Goal: Task Accomplishment & Management: Manage account settings

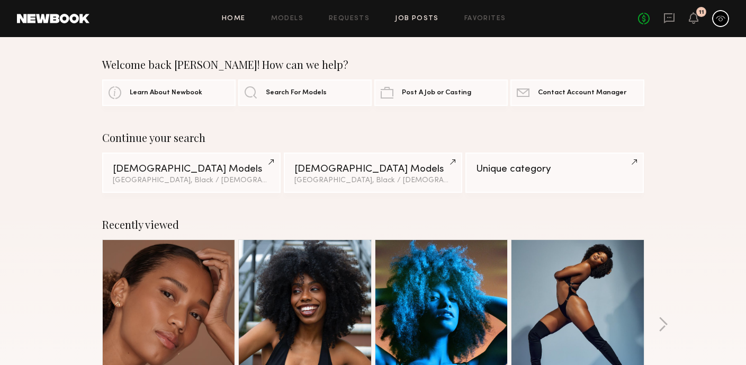
click at [424, 18] on link "Job Posts" at bounding box center [417, 18] width 44 height 7
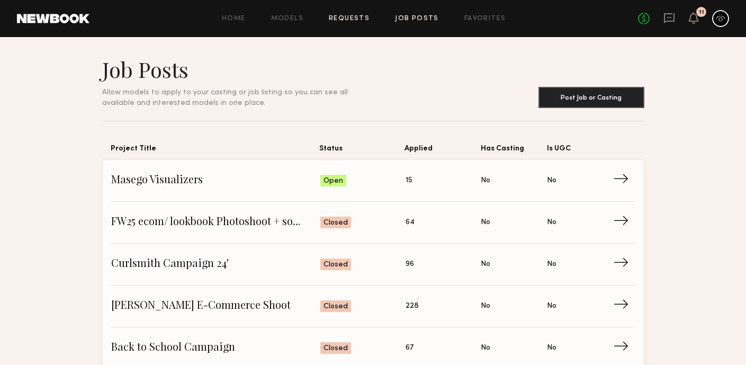
click at [355, 19] on link "Requests" at bounding box center [349, 18] width 41 height 7
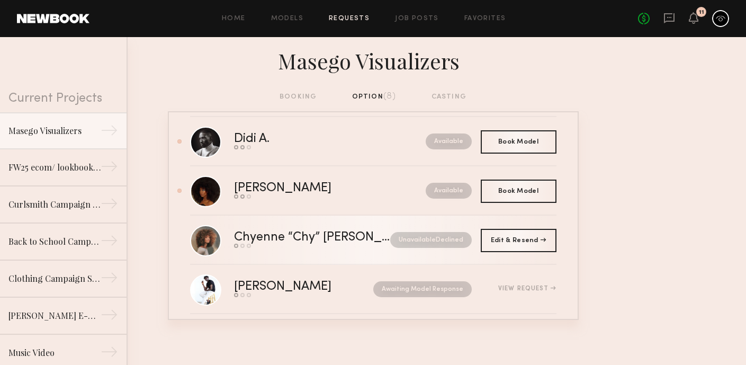
scroll to position [13, 0]
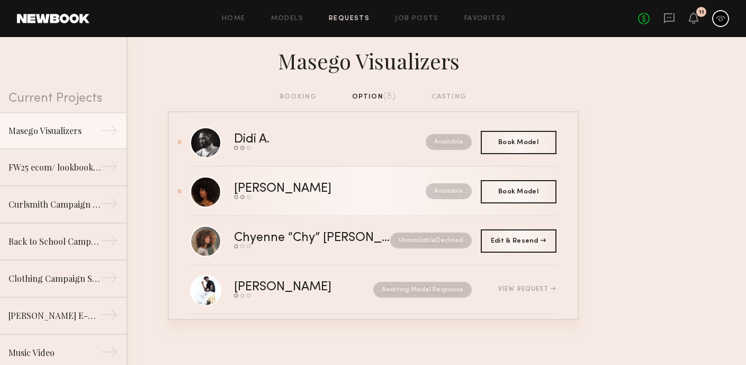
click at [332, 192] on div "[PERSON_NAME]" at bounding box center [306, 189] width 145 height 12
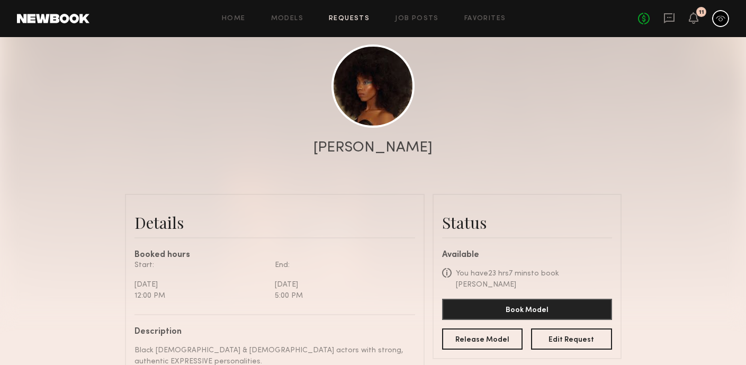
scroll to position [136, 0]
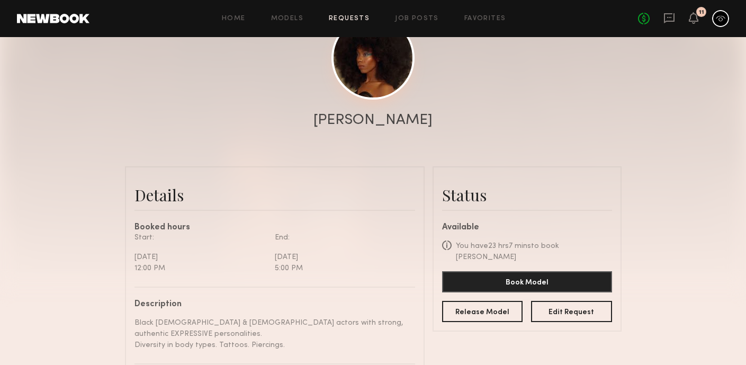
click at [372, 88] on link at bounding box center [372, 57] width 83 height 83
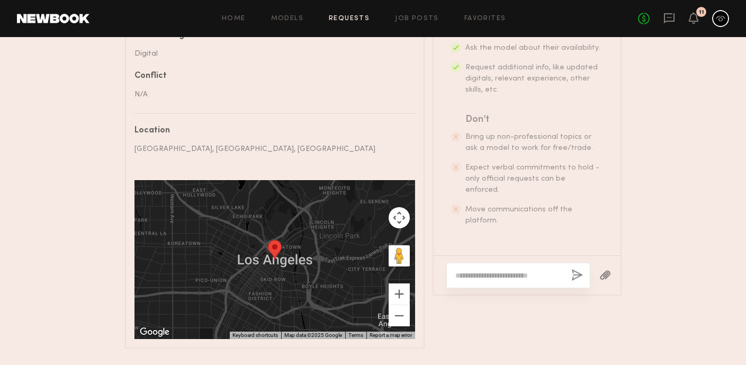
scroll to position [627, 0]
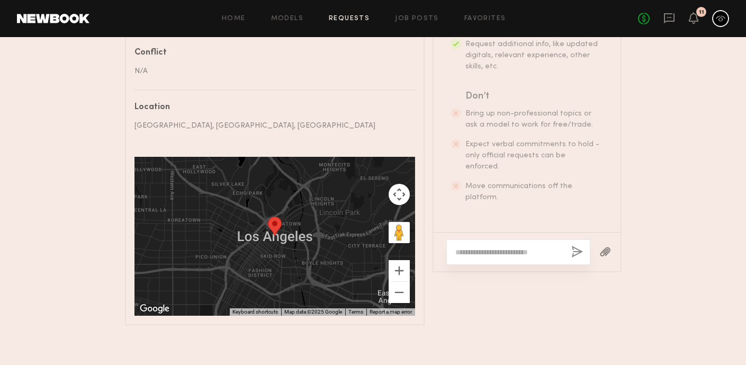
click at [501, 247] on textarea at bounding box center [508, 252] width 107 height 11
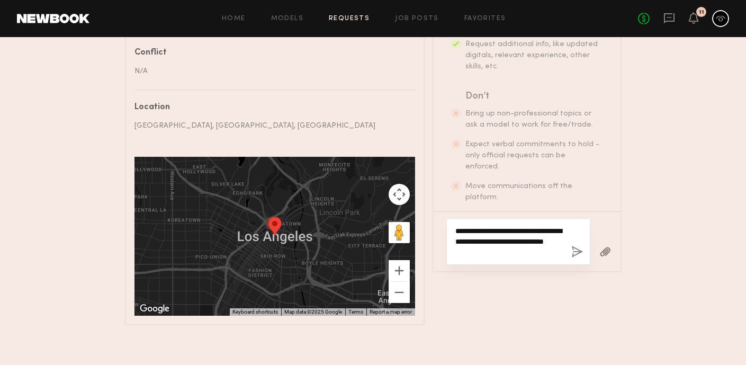
click at [526, 226] on textarea "**********" at bounding box center [508, 242] width 107 height 32
type textarea "**********"
click at [577, 246] on button "button" at bounding box center [577, 252] width 12 height 13
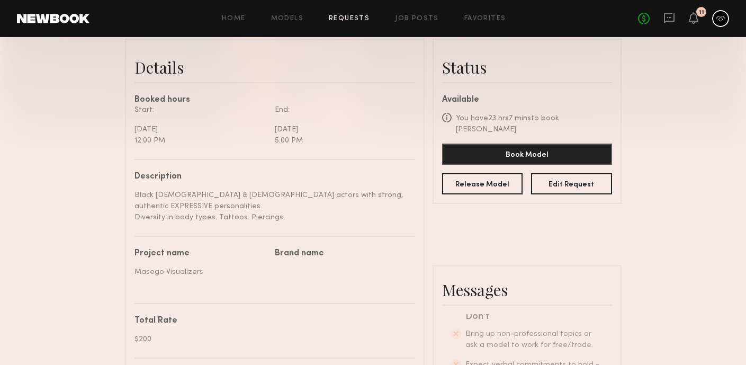
scroll to position [0, 0]
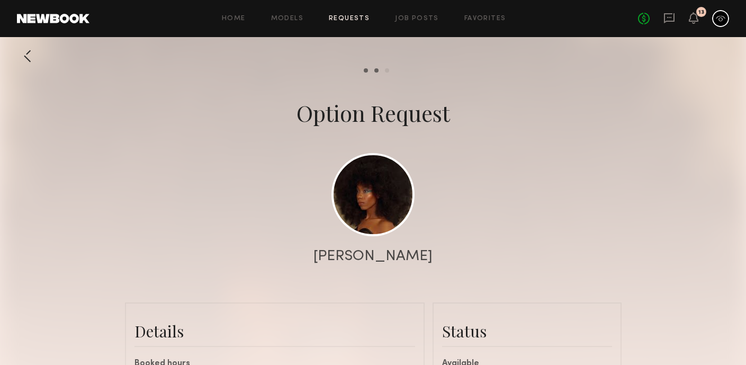
click at [352, 22] on div "Home Models Requests Job Posts Favorites Sign Out No fees up to $5,000 13" at bounding box center [409, 18] width 640 height 17
click at [357, 17] on link "Requests" at bounding box center [349, 18] width 41 height 7
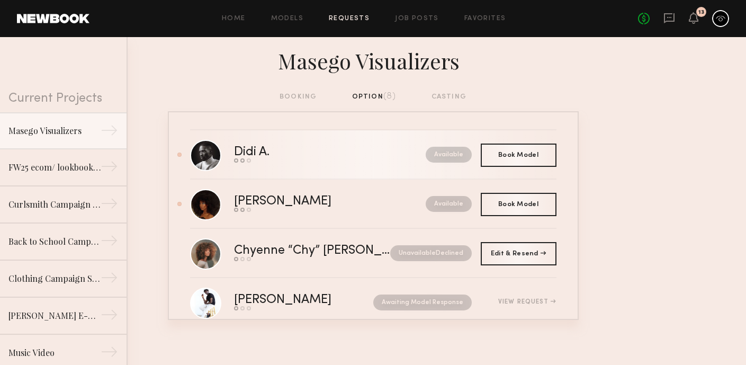
click at [322, 152] on div "Didi A." at bounding box center [291, 152] width 114 height 12
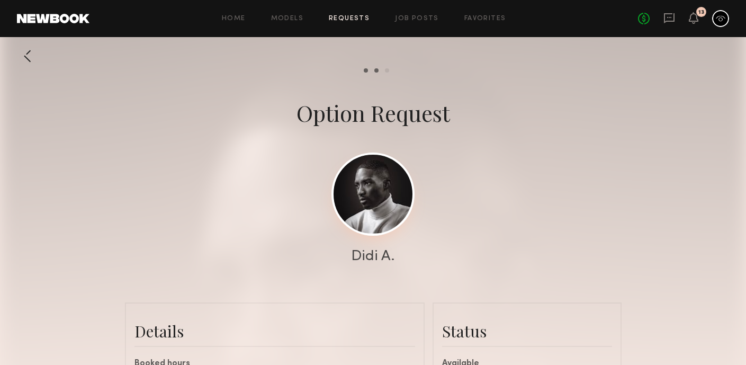
click at [394, 204] on link at bounding box center [372, 193] width 83 height 83
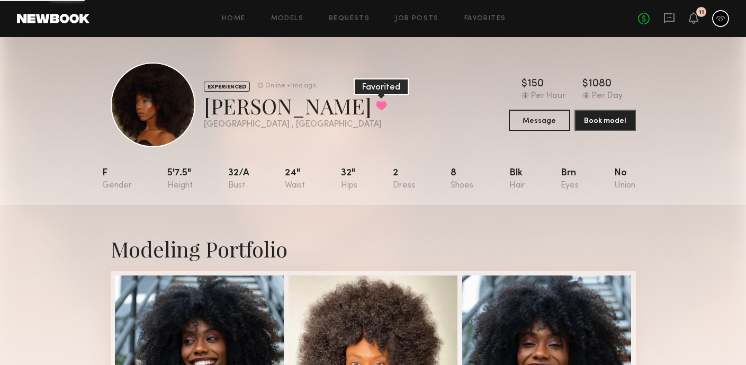
click at [376, 105] on button at bounding box center [381, 106] width 11 height 10
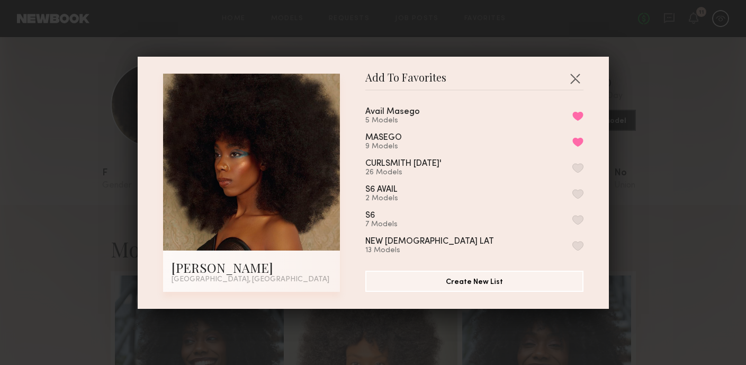
click at [688, 134] on div "Add To Favorites Tiffany L. Los Angeles, CA Add To Favorites Avail Masego 5 Mod…" at bounding box center [373, 182] width 746 height 365
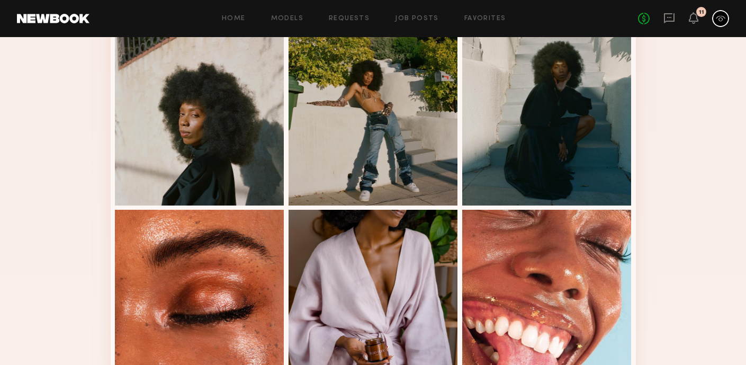
scroll to position [751, 0]
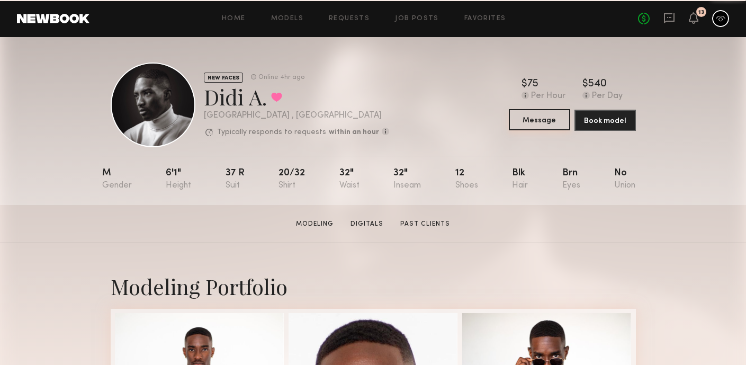
click at [526, 124] on button "Message" at bounding box center [539, 119] width 61 height 21
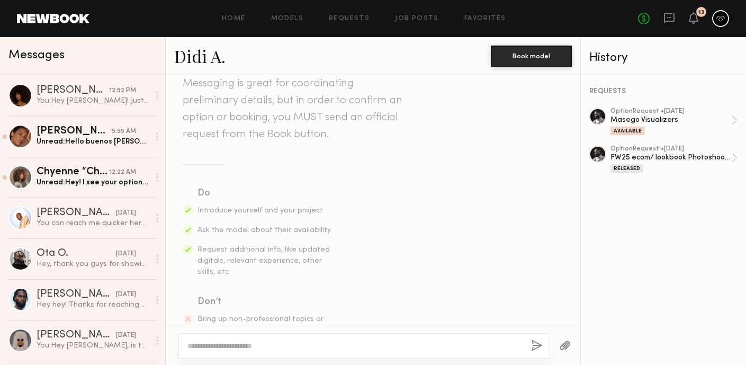
scroll to position [184, 0]
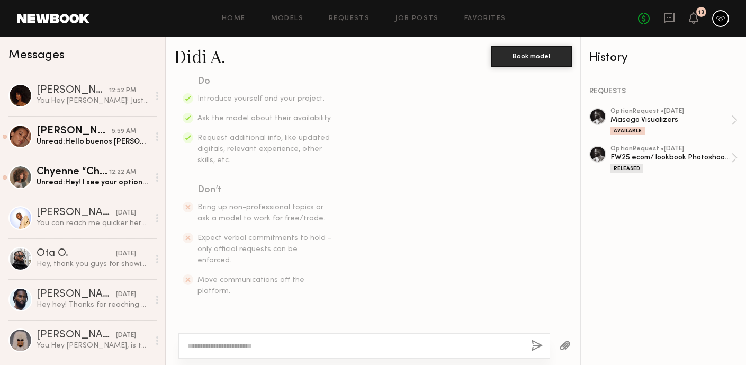
click at [285, 341] on textarea at bounding box center [354, 345] width 335 height 11
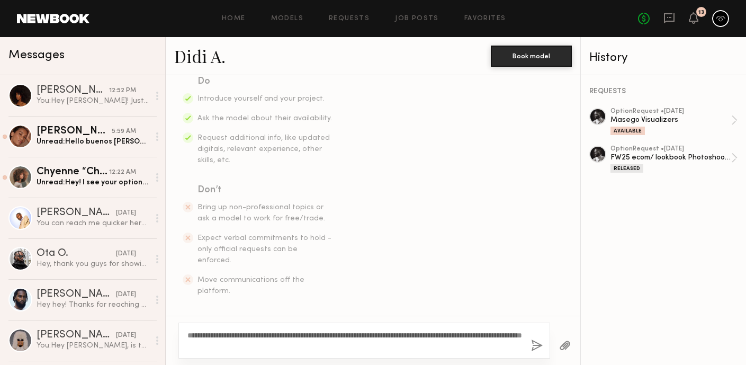
click at [329, 338] on textarea "**********" at bounding box center [354, 340] width 335 height 21
click at [326, 343] on textarea "**********" at bounding box center [354, 340] width 335 height 21
type textarea "**********"
click at [533, 348] on button "button" at bounding box center [537, 345] width 12 height 13
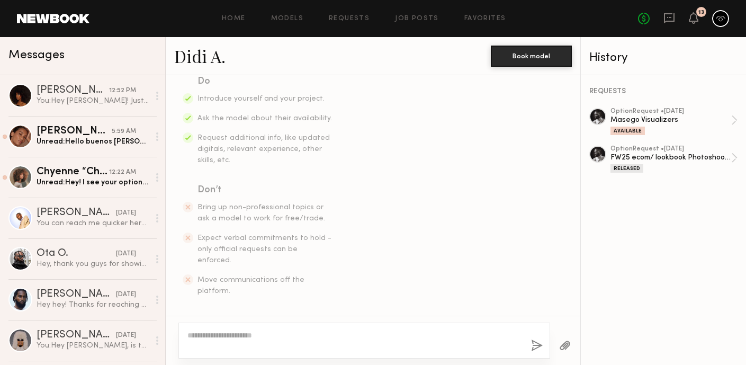
scroll to position [339, 0]
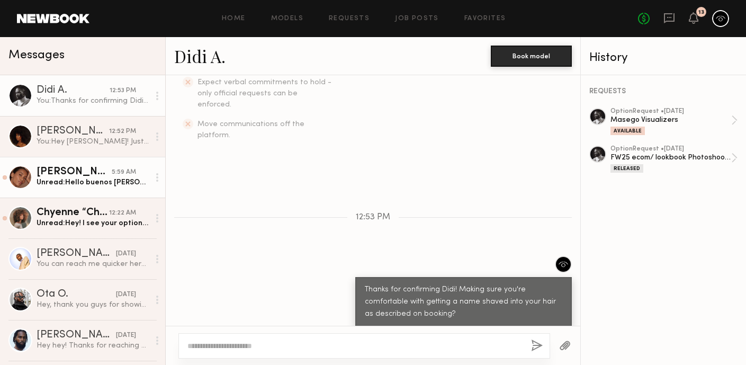
click at [130, 190] on link "Cristina M. 5:59 AM Unread: Hello buenos dias. I submitted because I was planni…" at bounding box center [82, 177] width 165 height 41
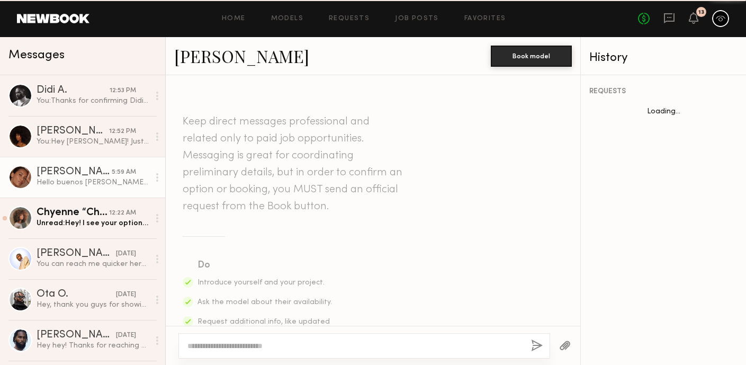
scroll to position [510, 0]
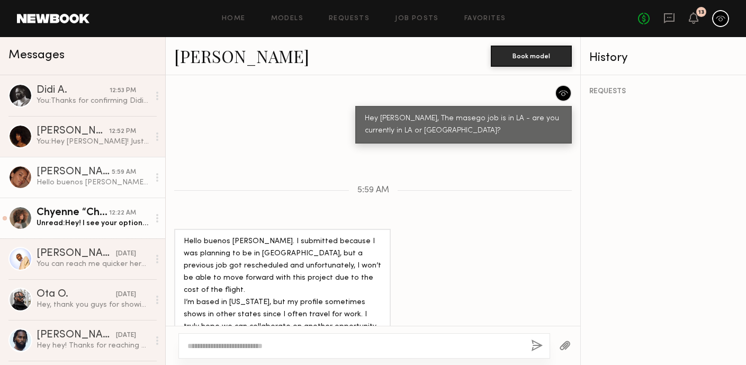
click at [94, 213] on div "Chyenne “Chy” R." at bounding box center [73, 213] width 73 height 11
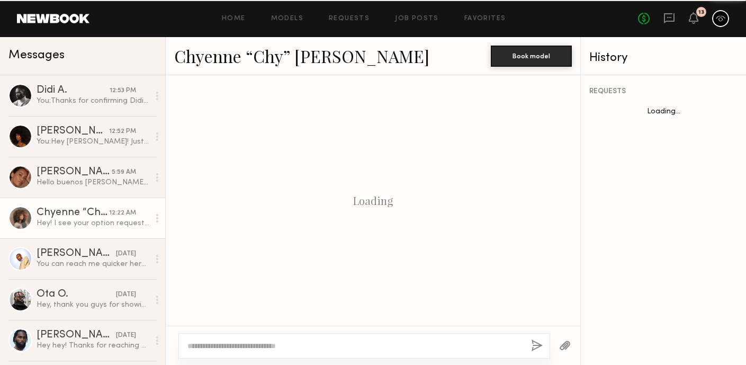
scroll to position [600, 0]
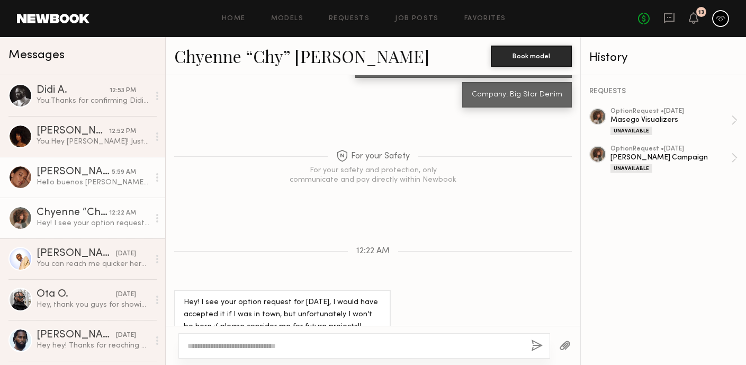
click at [108, 185] on div "Hello buenos dias. I submitted because I was planning to be in Los Angeles, but…" at bounding box center [93, 182] width 113 height 10
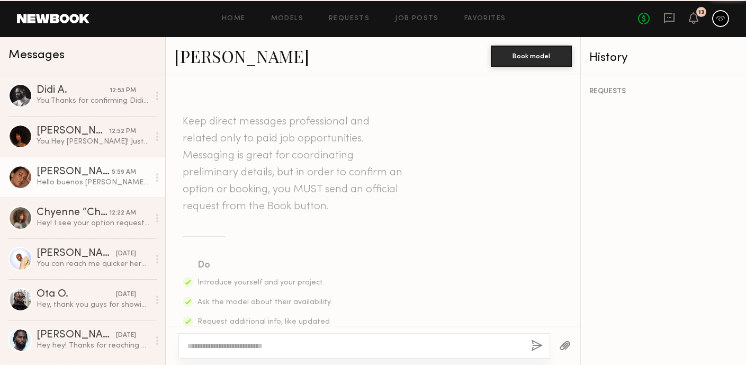
scroll to position [510, 0]
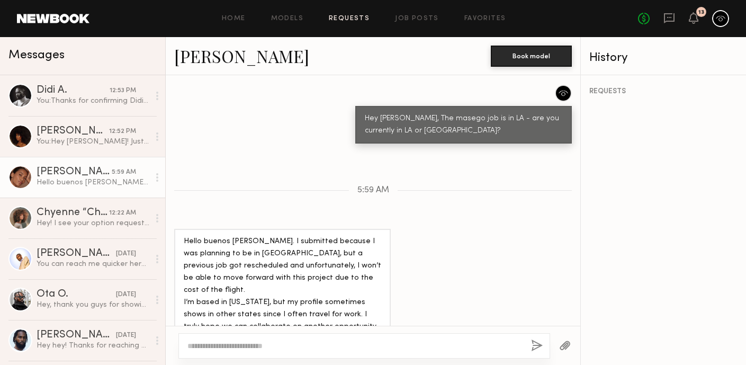
click at [349, 20] on link "Requests" at bounding box center [349, 18] width 41 height 7
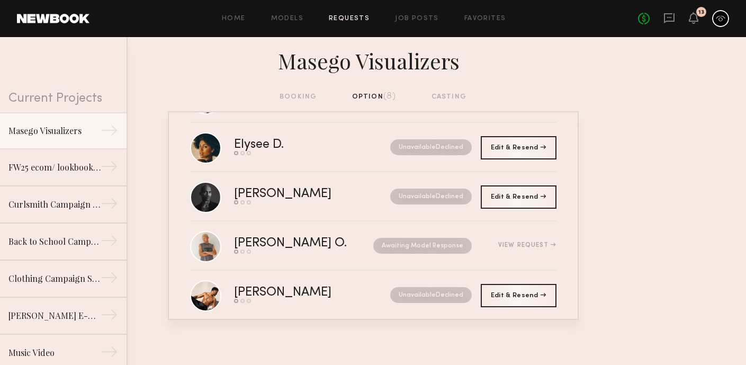
scroll to position [222, 0]
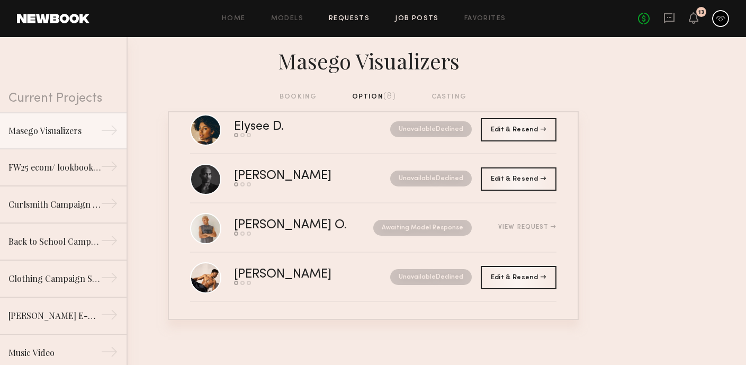
click at [420, 20] on link "Job Posts" at bounding box center [417, 18] width 44 height 7
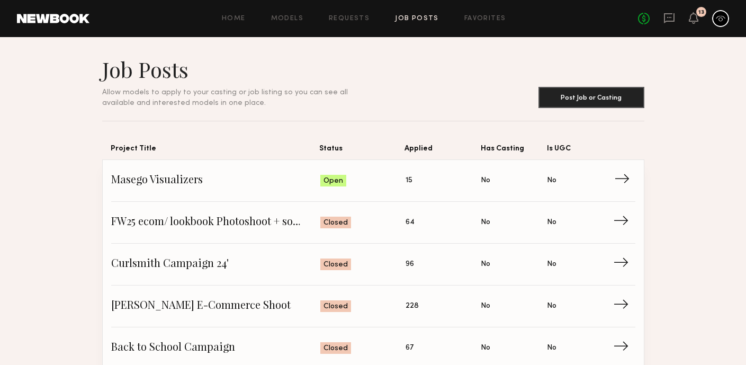
click at [408, 179] on span "15" at bounding box center [409, 181] width 7 height 12
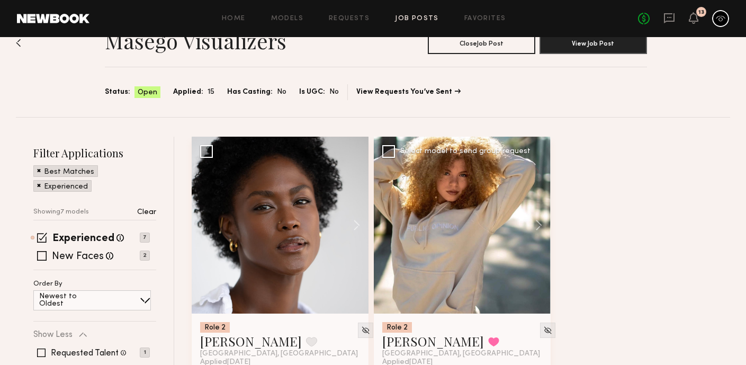
scroll to position [105, 0]
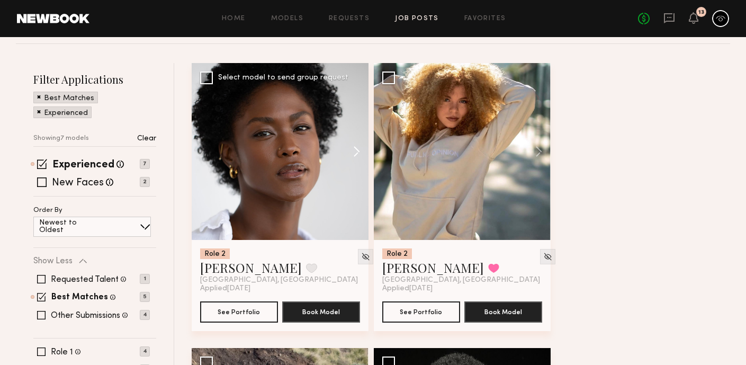
click at [360, 150] on button at bounding box center [352, 151] width 34 height 177
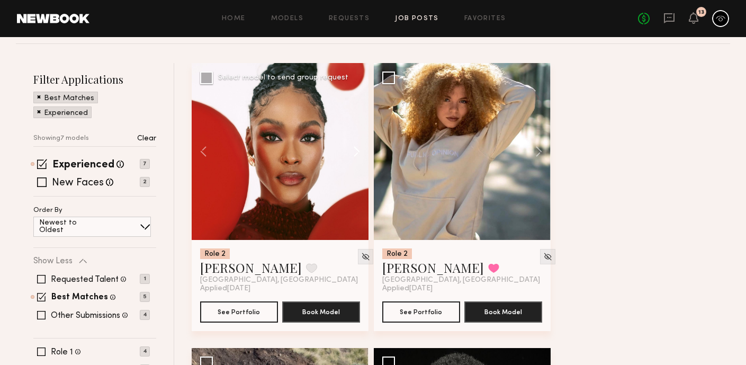
click at [360, 150] on button at bounding box center [352, 151] width 34 height 177
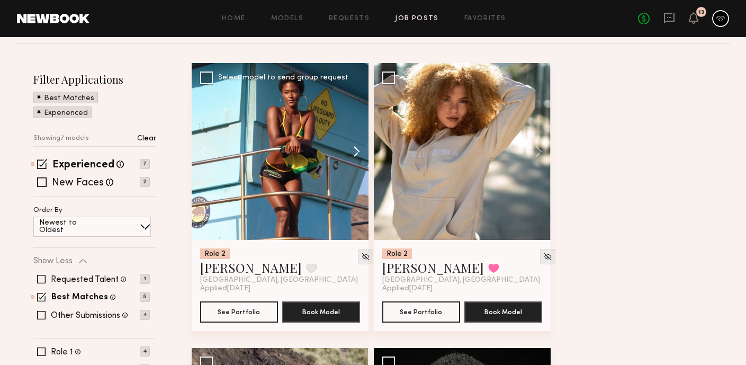
click at [360, 150] on button at bounding box center [352, 151] width 34 height 177
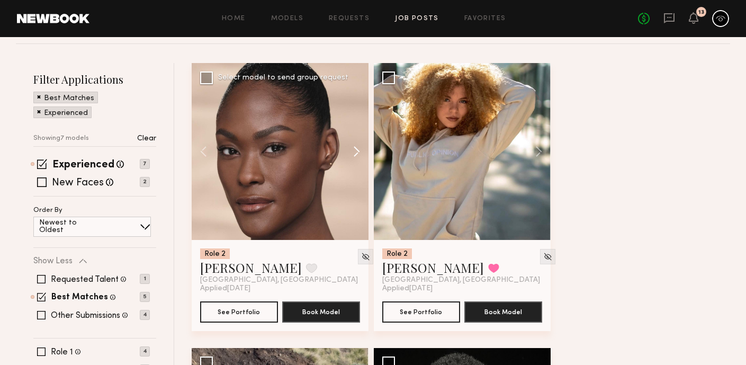
click at [360, 150] on button at bounding box center [352, 151] width 34 height 177
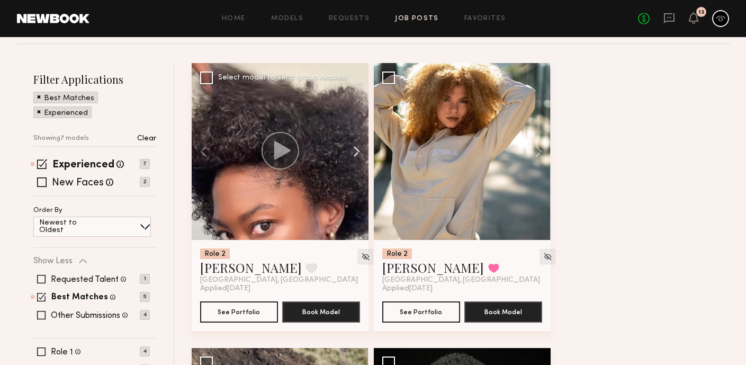
click at [360, 150] on button at bounding box center [352, 151] width 34 height 177
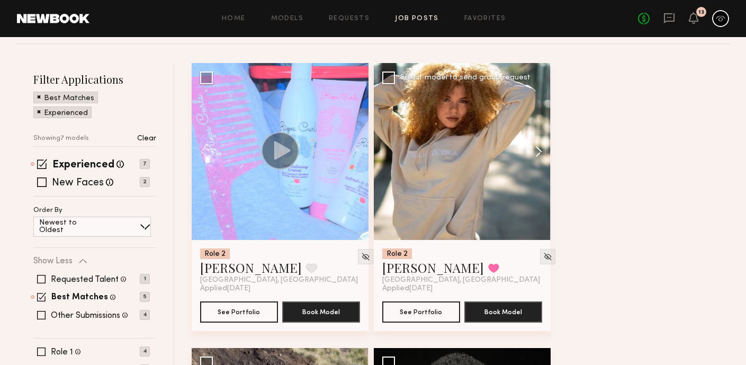
click at [539, 153] on button at bounding box center [534, 151] width 34 height 177
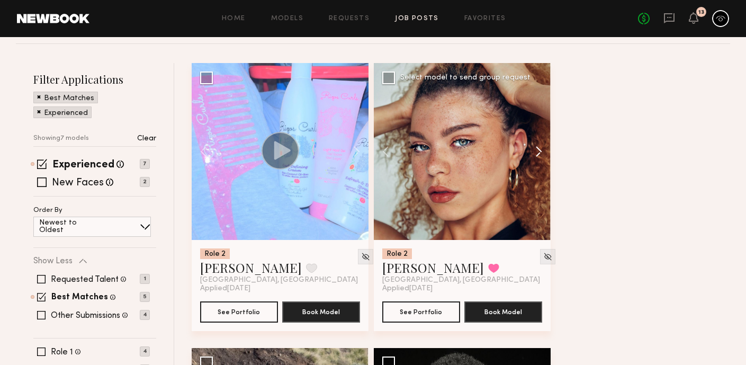
click at [539, 153] on button at bounding box center [534, 151] width 34 height 177
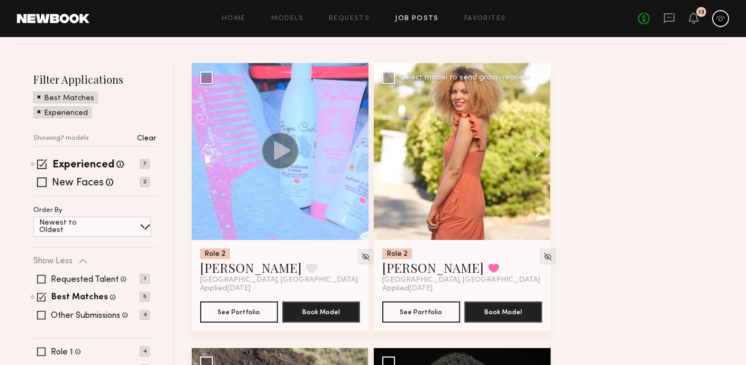
click at [539, 153] on button at bounding box center [534, 151] width 34 height 177
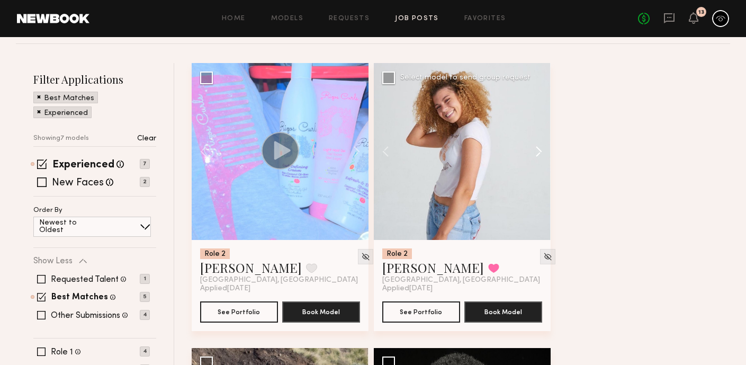
click at [539, 153] on button at bounding box center [534, 151] width 34 height 177
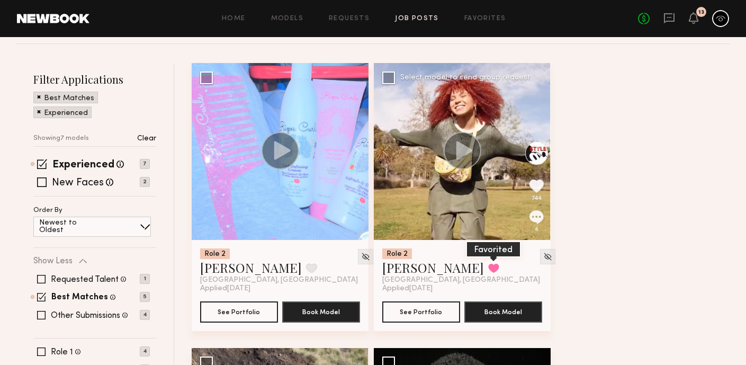
click at [488, 270] on button at bounding box center [493, 268] width 11 height 10
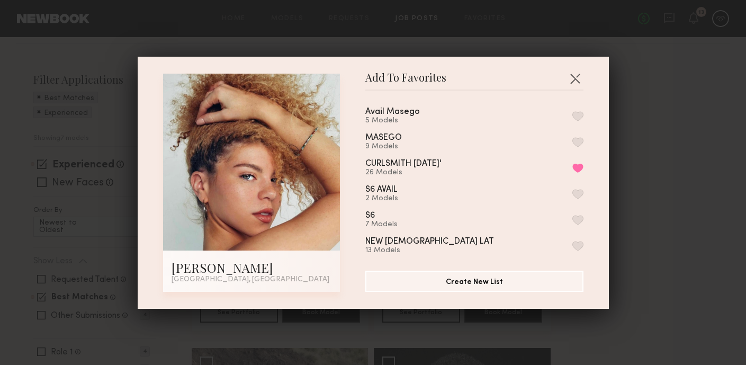
click at [576, 116] on button "button" at bounding box center [577, 116] width 11 height 10
click at [635, 200] on div "Add To Favorites Alyssa A. Los Angeles, CA Add To Favorites Avail Masego 6 Mode…" at bounding box center [373, 182] width 746 height 365
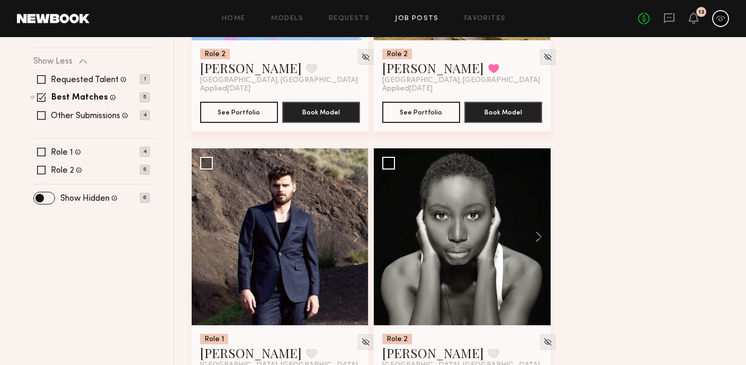
scroll to position [326, 0]
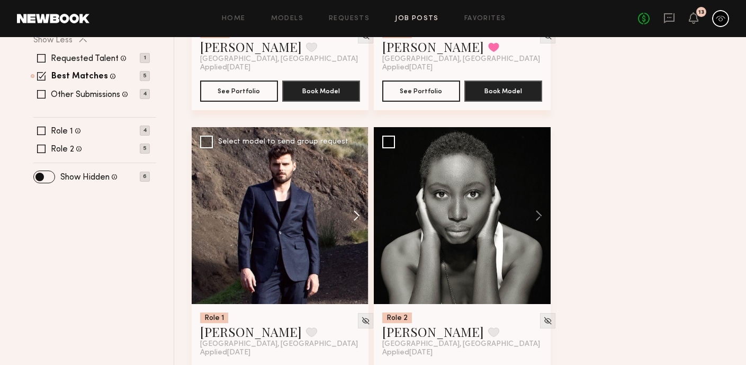
click at [350, 215] on button at bounding box center [352, 215] width 34 height 177
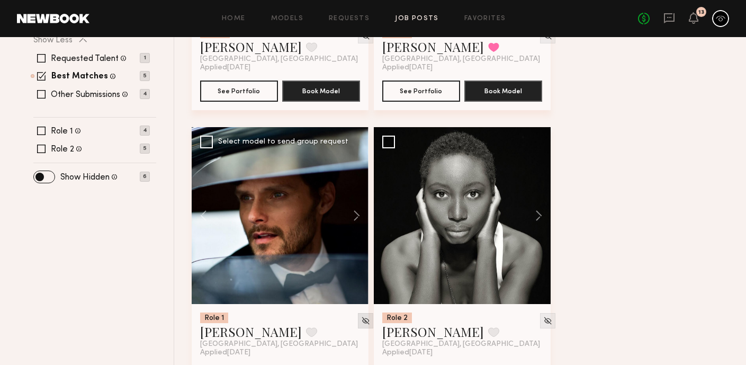
click at [358, 325] on div at bounding box center [365, 320] width 15 height 15
click at [540, 219] on button at bounding box center [534, 215] width 34 height 177
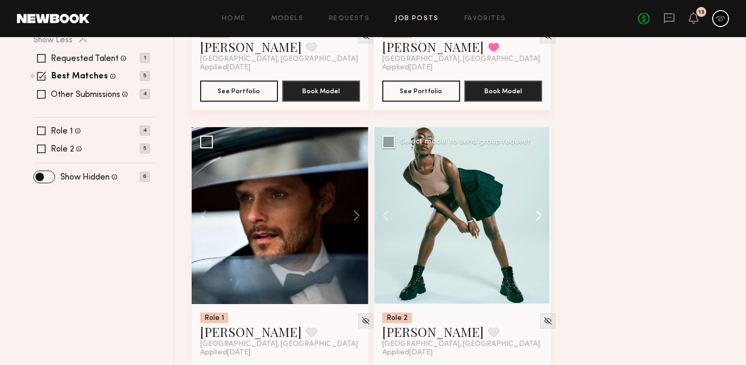
click at [540, 219] on button at bounding box center [534, 215] width 34 height 177
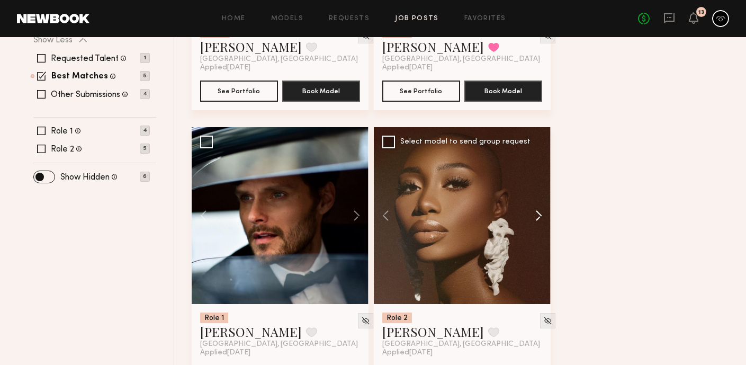
click at [540, 219] on button at bounding box center [534, 215] width 34 height 177
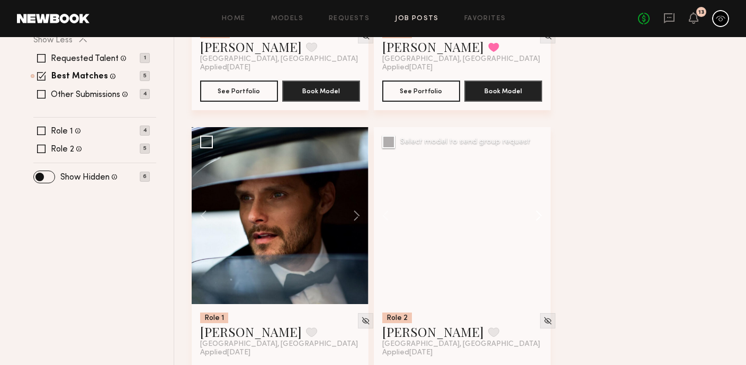
click at [540, 219] on button at bounding box center [534, 215] width 34 height 177
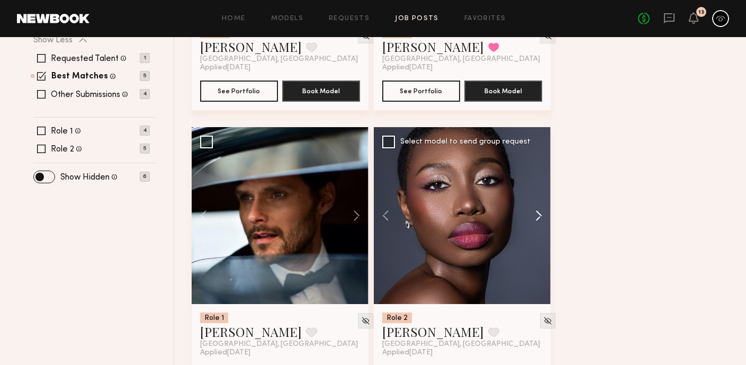
click at [540, 219] on button at bounding box center [534, 215] width 34 height 177
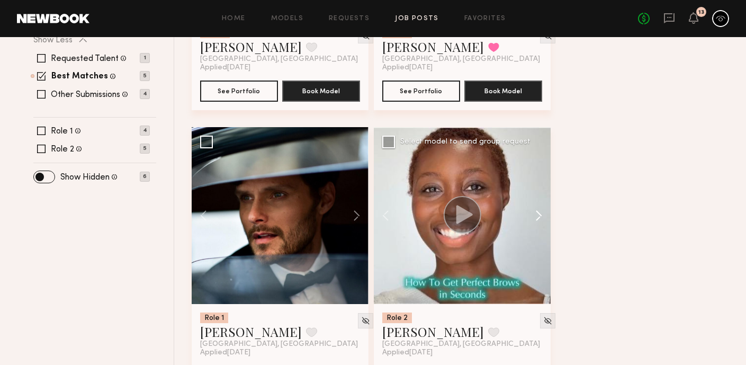
click at [540, 219] on button at bounding box center [534, 215] width 34 height 177
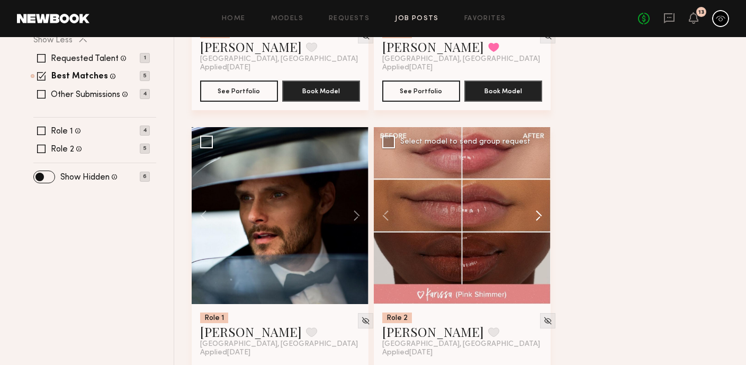
click at [540, 219] on button at bounding box center [534, 215] width 34 height 177
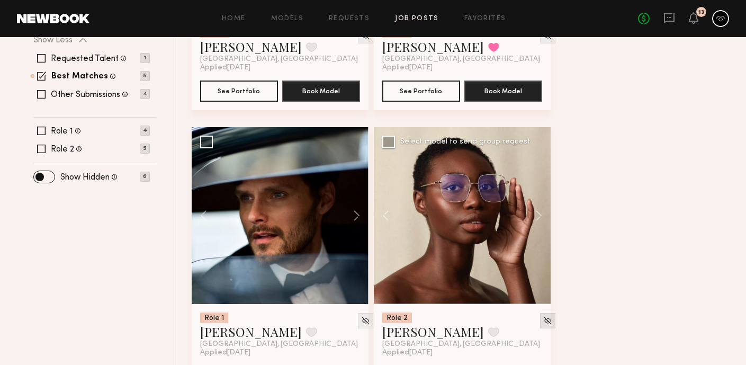
click at [543, 320] on img at bounding box center [547, 320] width 9 height 9
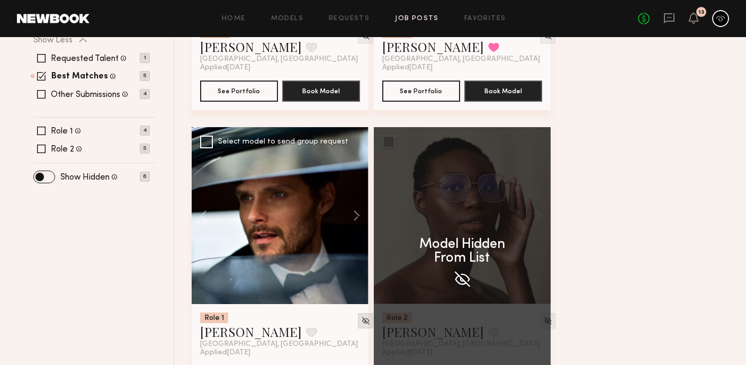
click at [361, 325] on img at bounding box center [365, 320] width 9 height 9
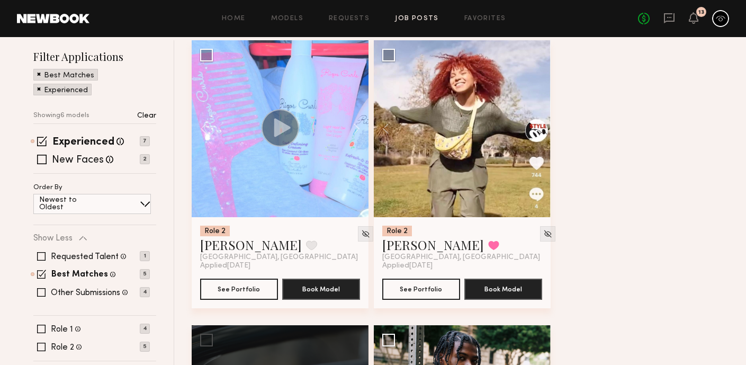
scroll to position [93, 0]
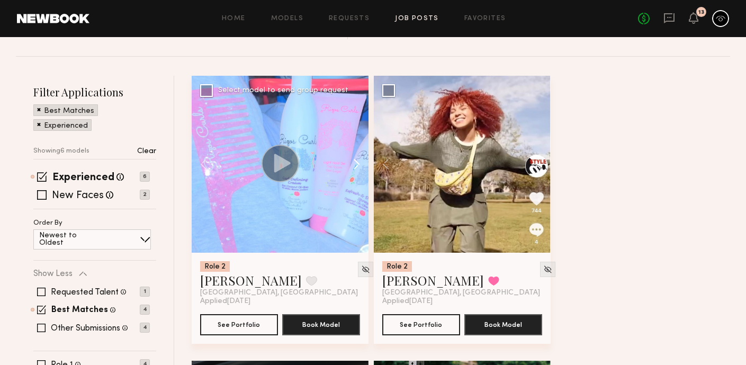
click at [352, 166] on button at bounding box center [352, 164] width 34 height 177
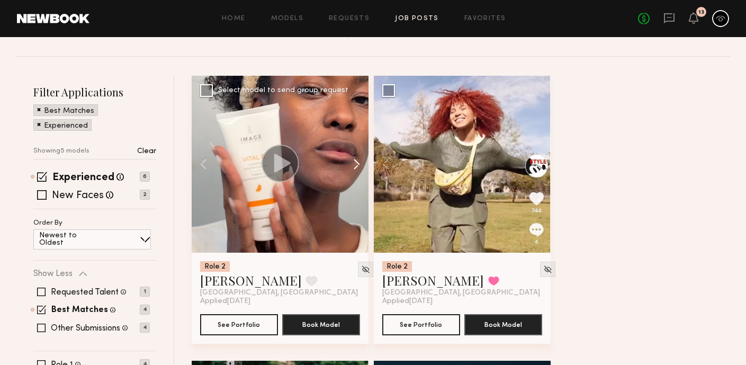
click at [352, 166] on button at bounding box center [352, 164] width 34 height 177
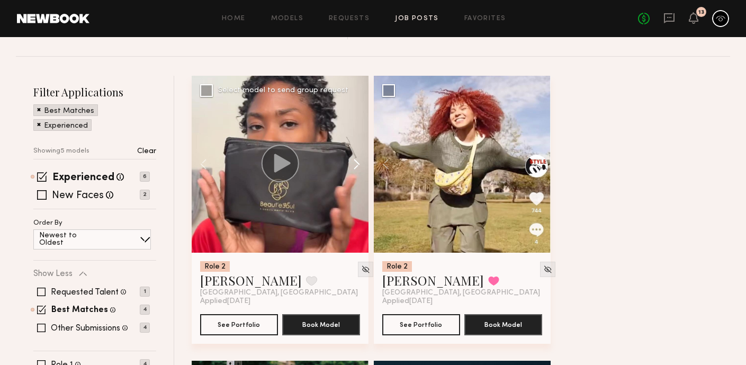
click at [352, 166] on button at bounding box center [352, 164] width 34 height 177
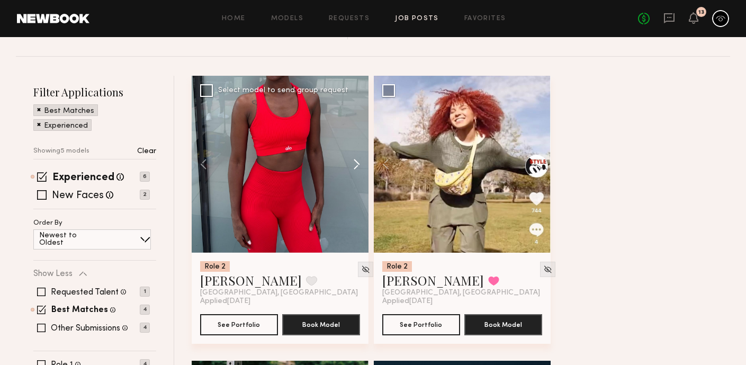
click at [352, 166] on button at bounding box center [352, 164] width 34 height 177
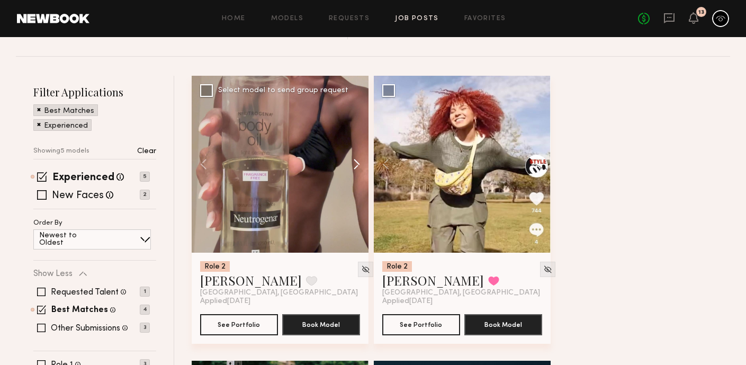
click at [352, 166] on button at bounding box center [352, 164] width 34 height 177
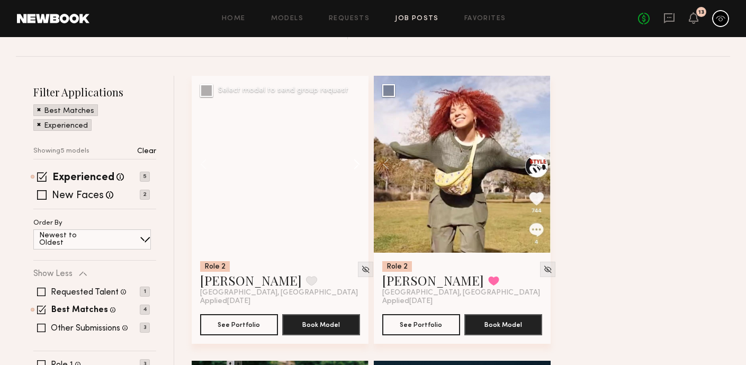
click at [352, 166] on button at bounding box center [352, 164] width 34 height 177
click at [352, 166] on div at bounding box center [280, 164] width 177 height 177
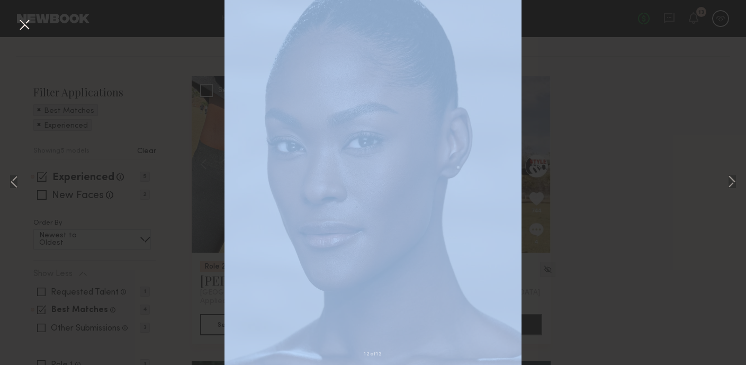
click at [352, 166] on div "12 of 12" at bounding box center [373, 182] width 746 height 365
click at [30, 22] on button at bounding box center [24, 25] width 17 height 19
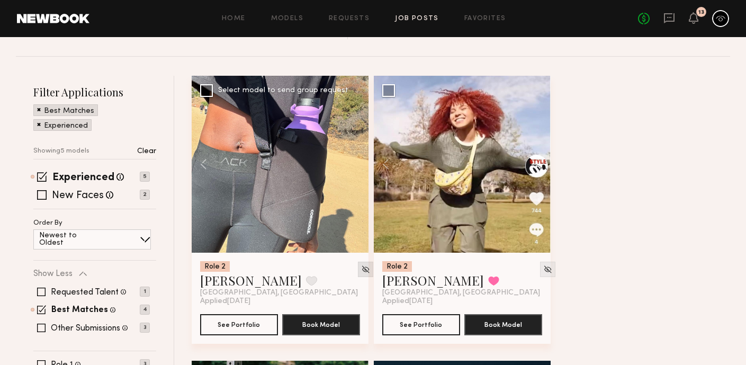
click at [361, 265] on img at bounding box center [365, 269] width 9 height 9
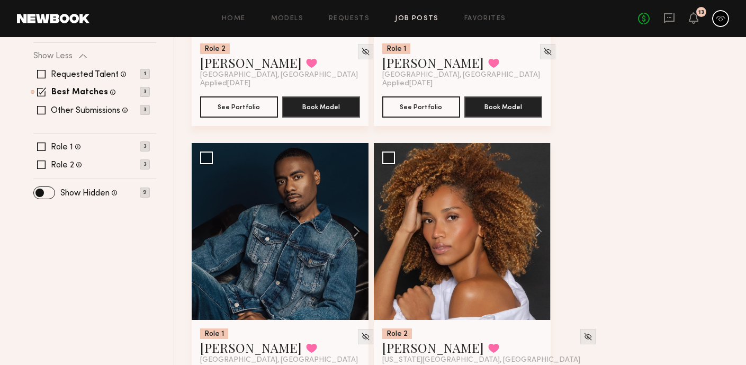
scroll to position [376, 0]
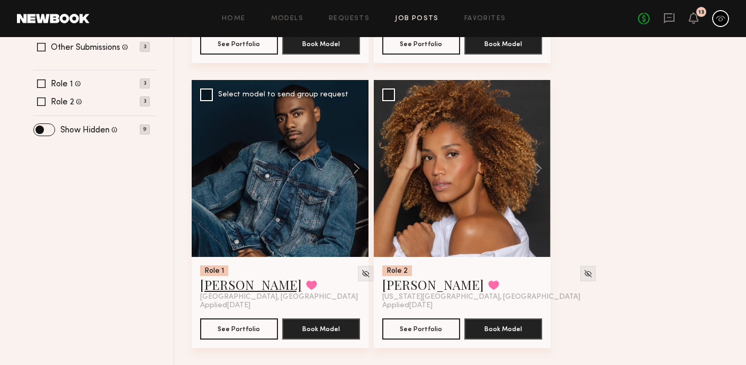
click at [259, 281] on link "Demetrius M." at bounding box center [251, 284] width 102 height 17
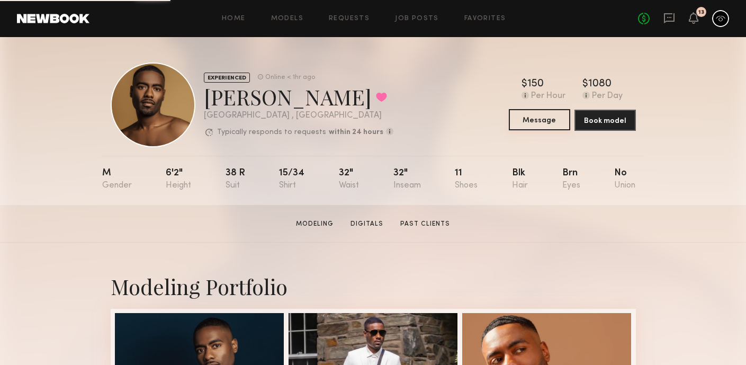
click at [555, 123] on button "Message" at bounding box center [539, 119] width 61 height 21
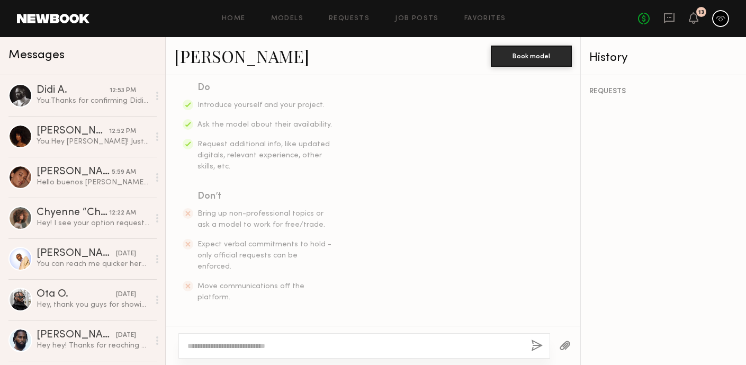
scroll to position [184, 0]
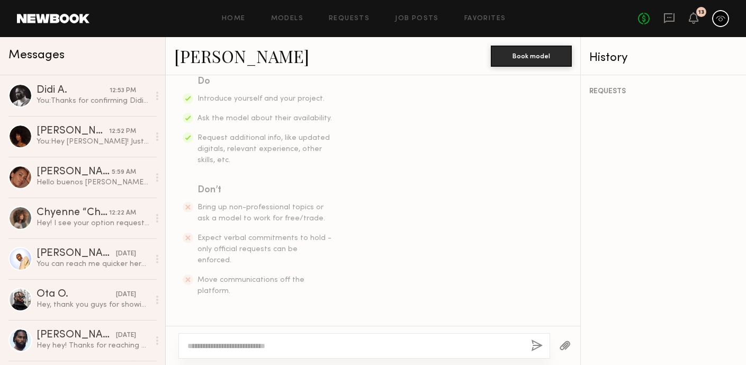
click at [281, 342] on textarea at bounding box center [354, 345] width 335 height 11
type textarea "**********"
click at [540, 347] on button "button" at bounding box center [537, 345] width 12 height 13
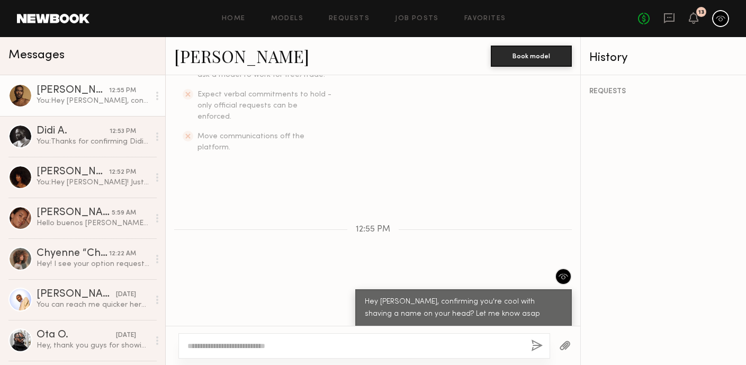
click at [564, 344] on button "button" at bounding box center [565, 345] width 12 height 13
click at [567, 349] on button "button" at bounding box center [565, 345] width 12 height 13
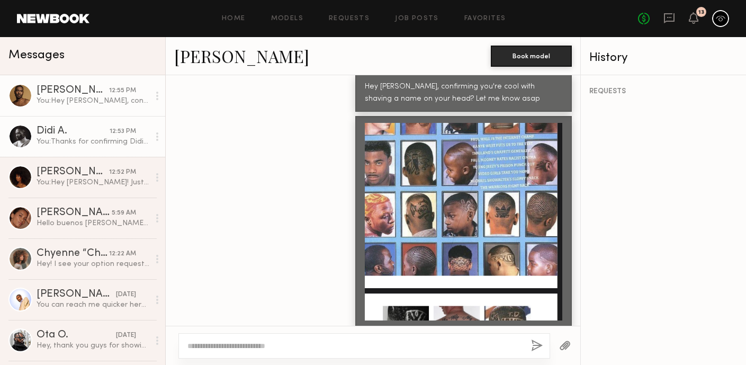
click at [70, 137] on div "You: Thanks for confirming Didi! Making sure you're comfortable with getting a …" at bounding box center [93, 142] width 113 height 10
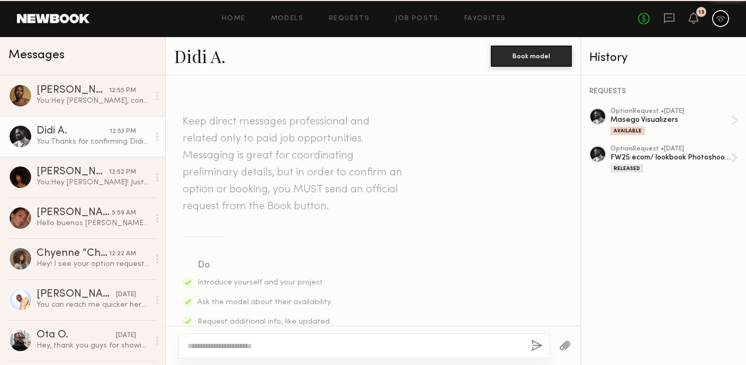
scroll to position [339, 0]
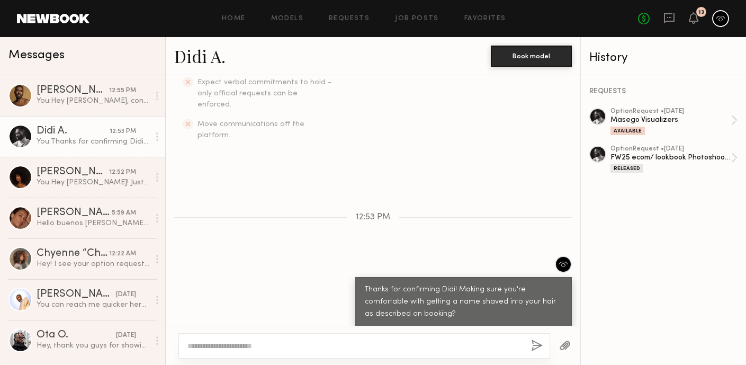
click at [563, 344] on button "button" at bounding box center [565, 345] width 12 height 13
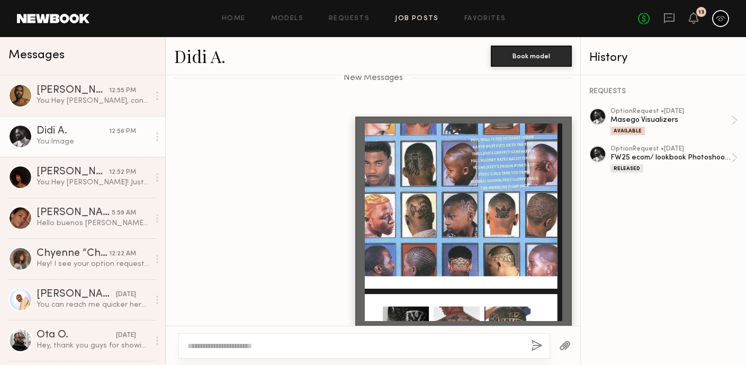
click at [435, 17] on link "Job Posts" at bounding box center [417, 18] width 44 height 7
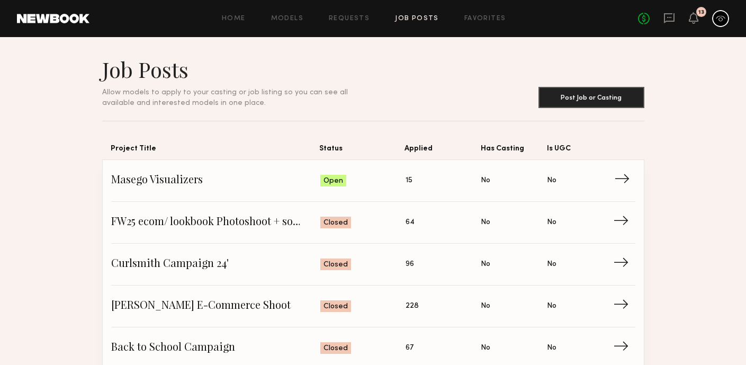
click at [409, 183] on span "15" at bounding box center [409, 181] width 7 height 12
